Goal: Task Accomplishment & Management: Manage account settings

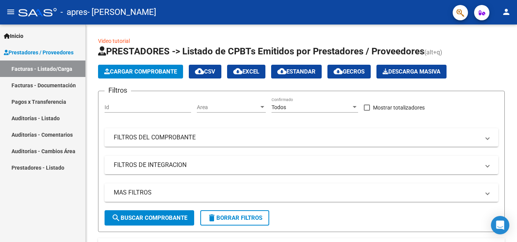
click at [40, 85] on link "Facturas - Documentación" at bounding box center [42, 85] width 85 height 16
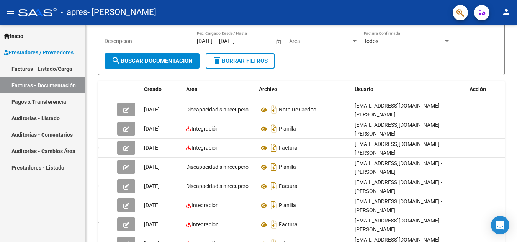
scroll to position [163, 0]
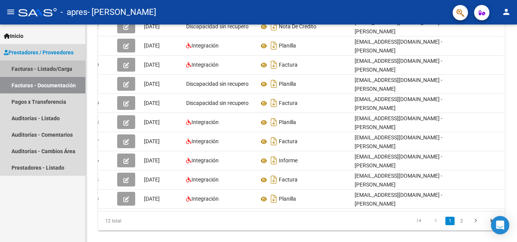
click at [20, 67] on link "Facturas - Listado/Carga" at bounding box center [42, 68] width 85 height 16
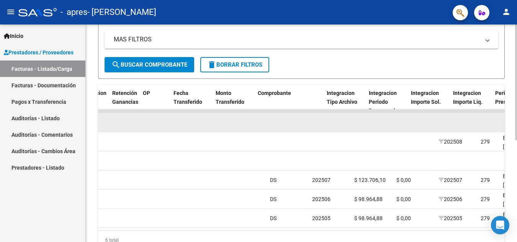
scroll to position [0, 588]
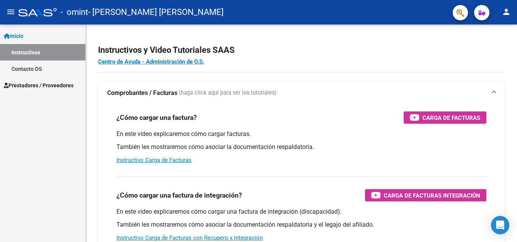
click at [41, 87] on span "Prestadores / Proveedores" at bounding box center [39, 85] width 70 height 8
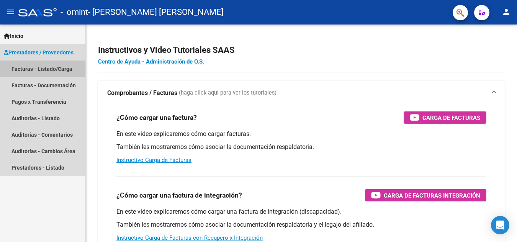
click at [44, 71] on link "Facturas - Listado/Carga" at bounding box center [42, 68] width 85 height 16
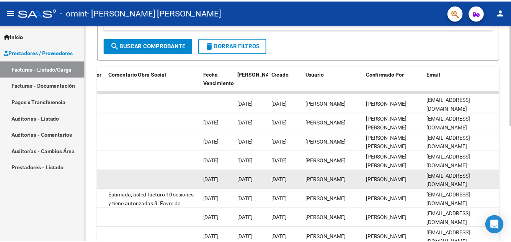
scroll to position [211, 0]
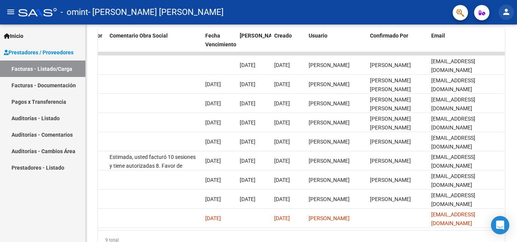
click at [508, 13] on mat-icon "person" at bounding box center [506, 11] width 9 height 9
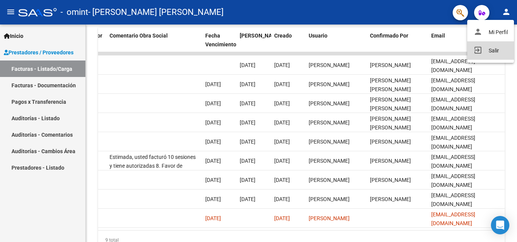
click at [489, 50] on button "exit_to_app Salir" at bounding box center [490, 50] width 47 height 18
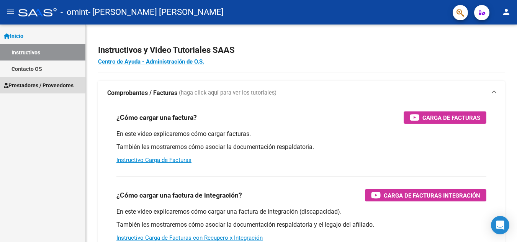
click at [25, 83] on span "Prestadores / Proveedores" at bounding box center [39, 85] width 70 height 8
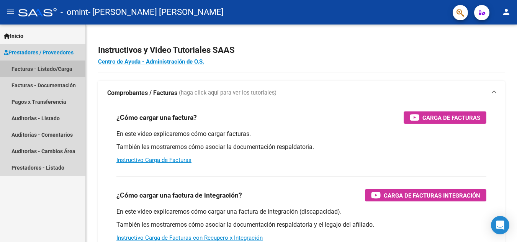
click at [39, 70] on link "Facturas - Listado/Carga" at bounding box center [42, 68] width 85 height 16
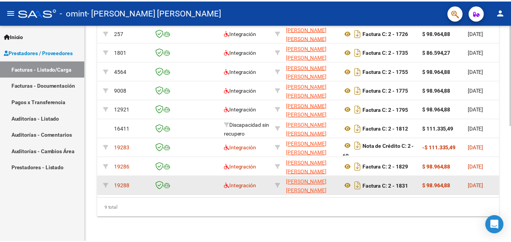
scroll to position [0, 11]
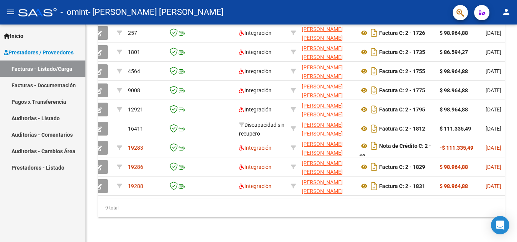
click at [504, 15] on mat-icon "person" at bounding box center [506, 11] width 9 height 9
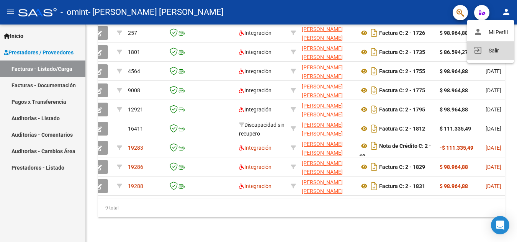
click at [487, 51] on button "exit_to_app Salir" at bounding box center [490, 50] width 47 height 18
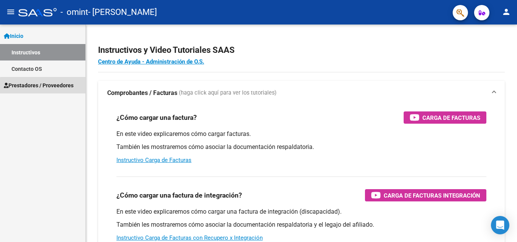
click at [50, 88] on span "Prestadores / Proveedores" at bounding box center [39, 85] width 70 height 8
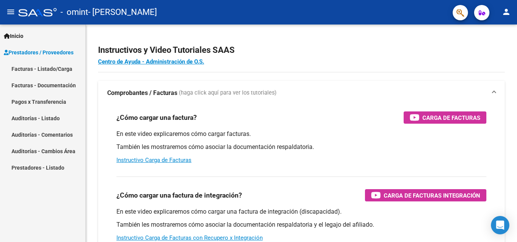
click at [52, 66] on link "Facturas - Listado/Carga" at bounding box center [42, 68] width 85 height 16
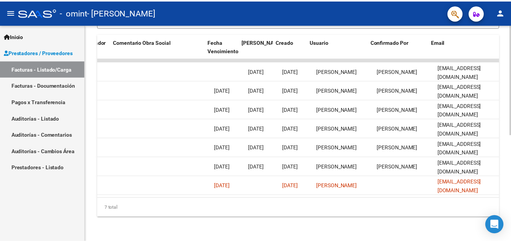
scroll to position [0, 1208]
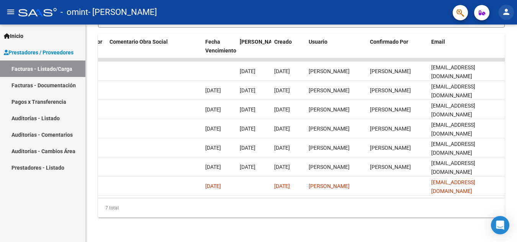
click at [507, 9] on mat-icon "person" at bounding box center [506, 11] width 9 height 9
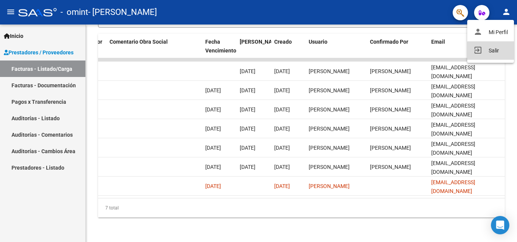
click at [499, 52] on button "exit_to_app Salir" at bounding box center [490, 50] width 47 height 18
